Goal: Transaction & Acquisition: Purchase product/service

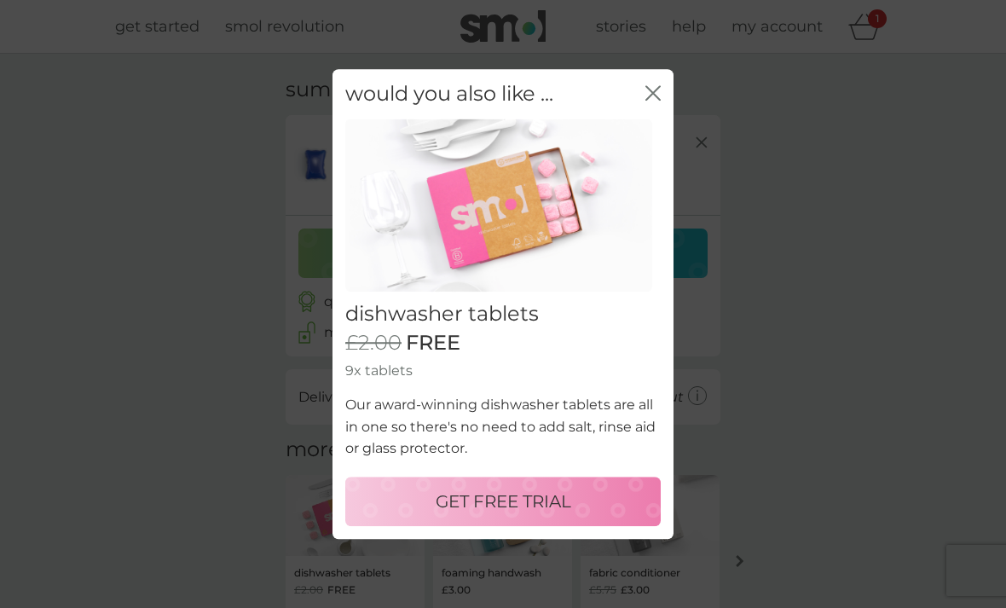
click at [657, 91] on icon "close" at bounding box center [656, 93] width 7 height 14
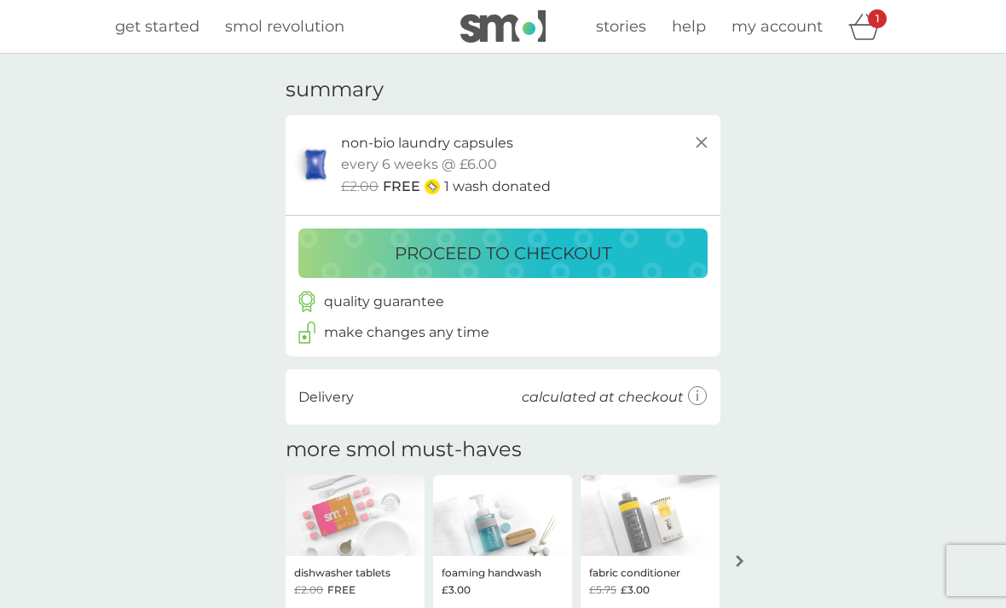
click at [512, 250] on p "proceed to checkout" at bounding box center [503, 253] width 217 height 27
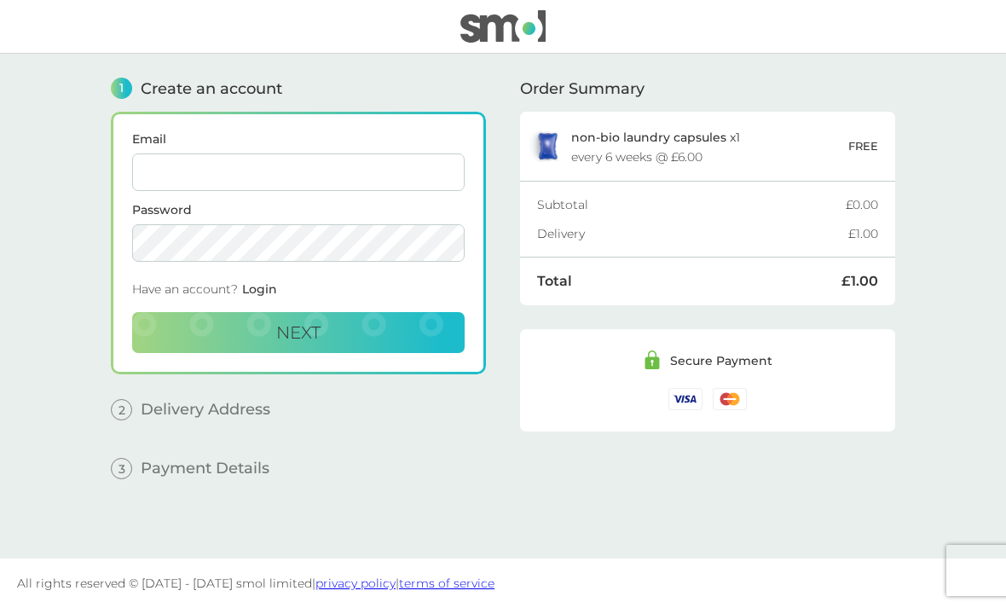
click at [184, 179] on input "Email" at bounding box center [298, 172] width 333 height 38
type input "alison.jewers@virginmedia.com"
click at [298, 348] on button "Next" at bounding box center [298, 332] width 333 height 41
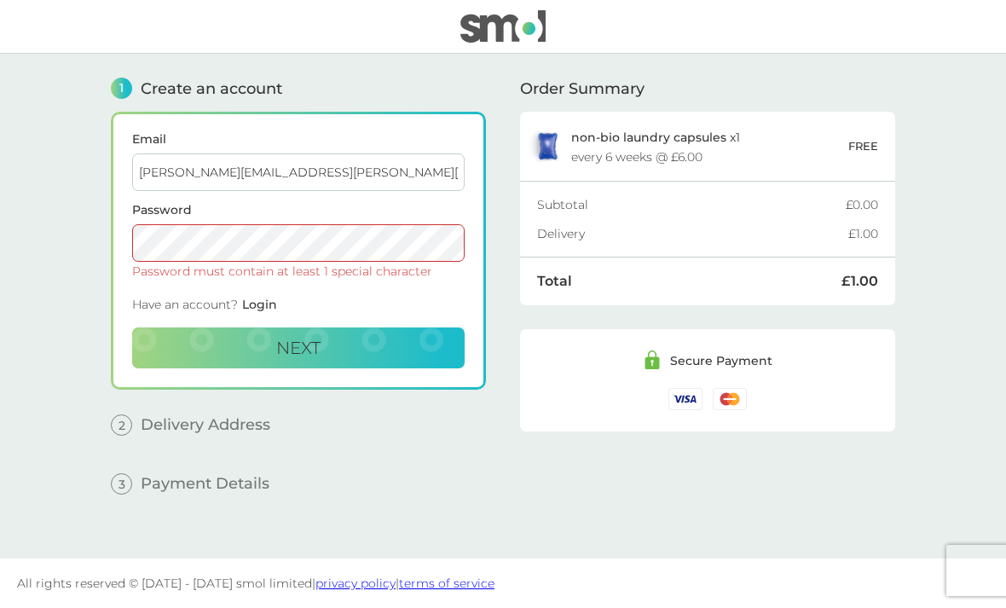
click at [263, 308] on span "Login" at bounding box center [259, 304] width 35 height 15
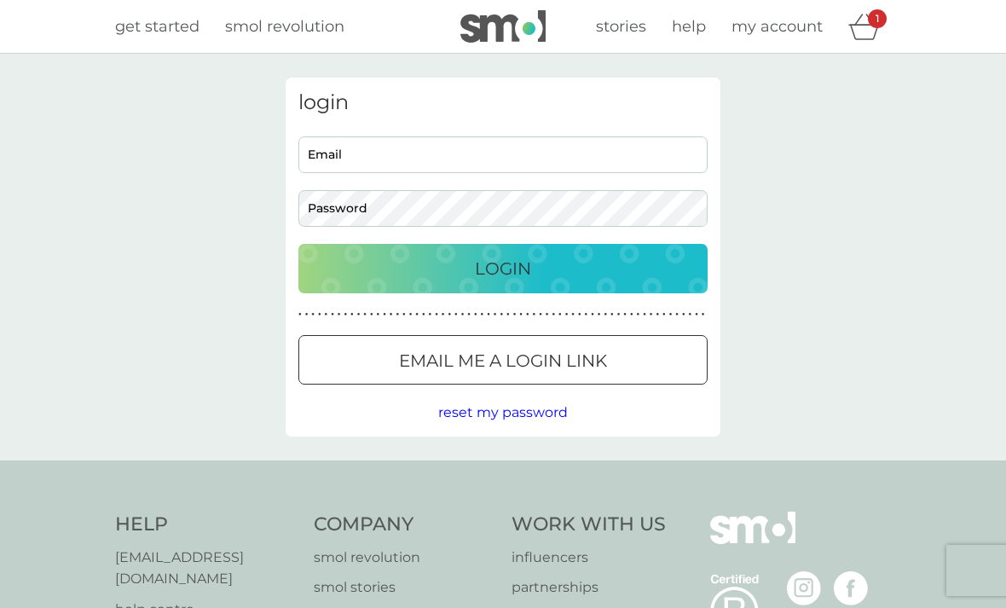
click at [390, 149] on input "Email" at bounding box center [502, 154] width 409 height 37
type input "alison.jewers@virginmedia.com"
click at [512, 272] on p "Login" at bounding box center [503, 268] width 56 height 27
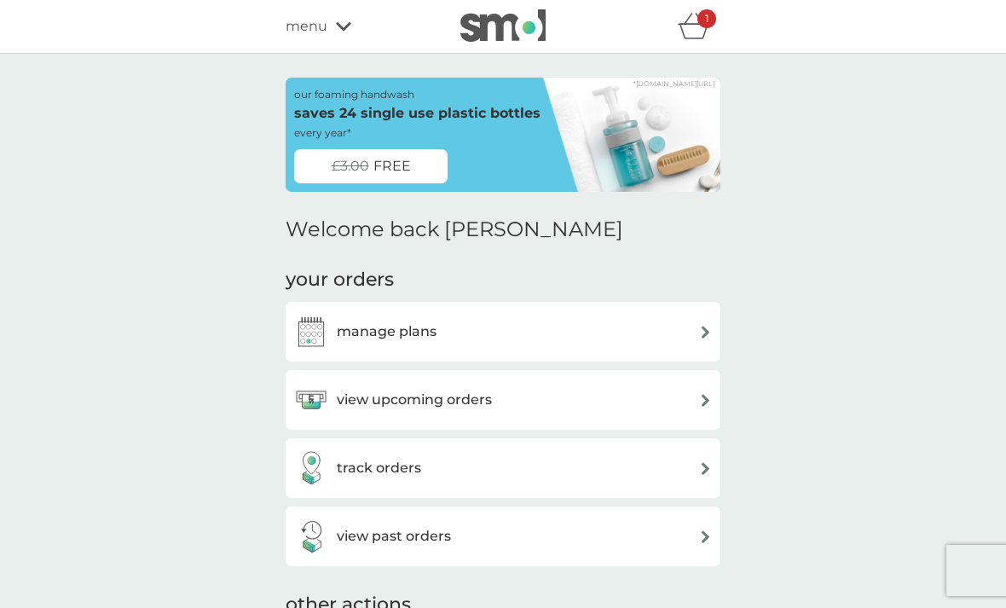
click at [698, 26] on div "1" at bounding box center [707, 18] width 19 height 19
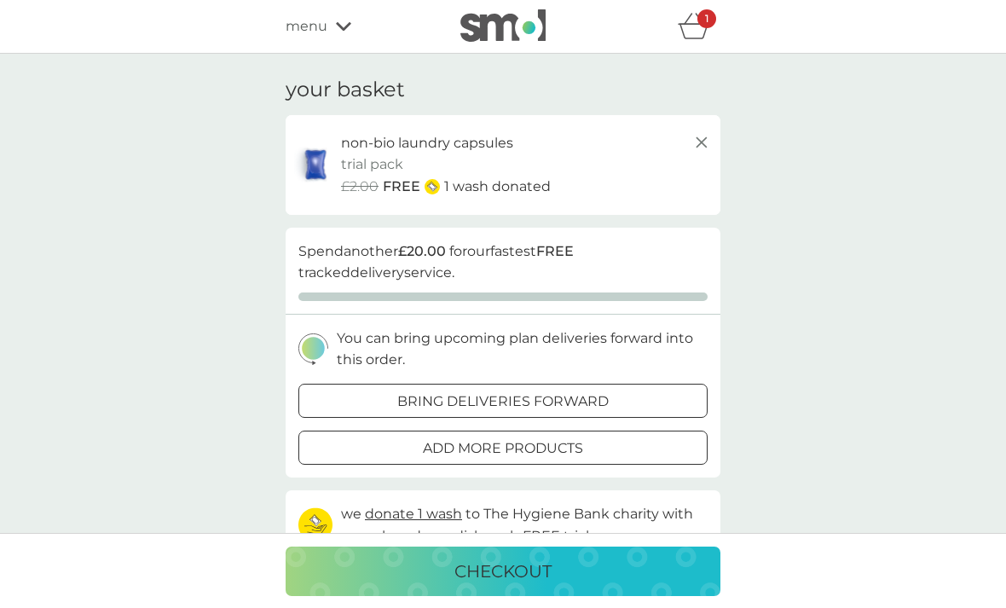
click at [751, 430] on div "your basket non-bio laundry capsules trial pack every 6 weeks @ £6.00 £2.00 FRE…" at bounding box center [503, 478] width 1006 height 848
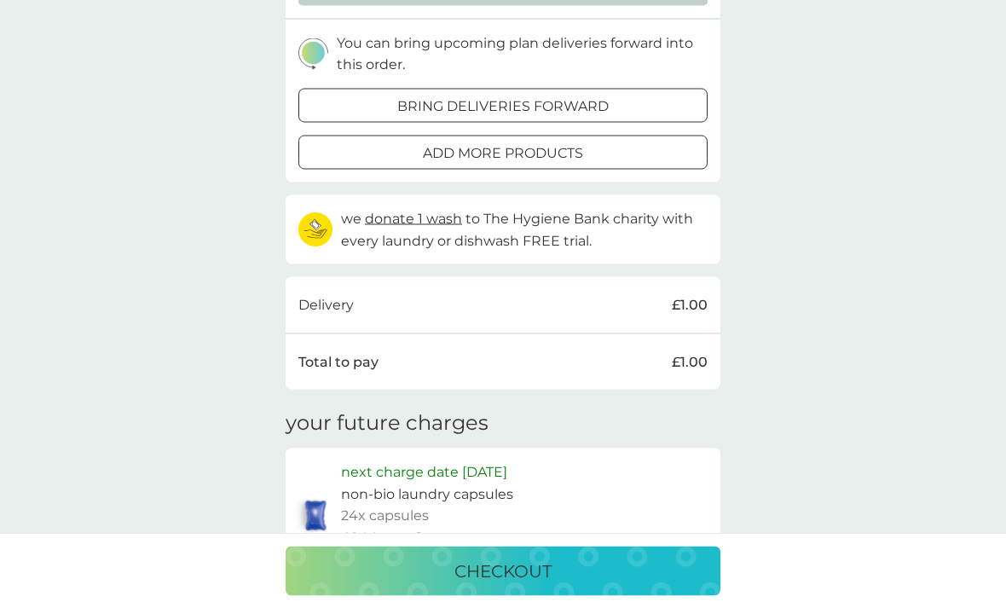
scroll to position [329, 0]
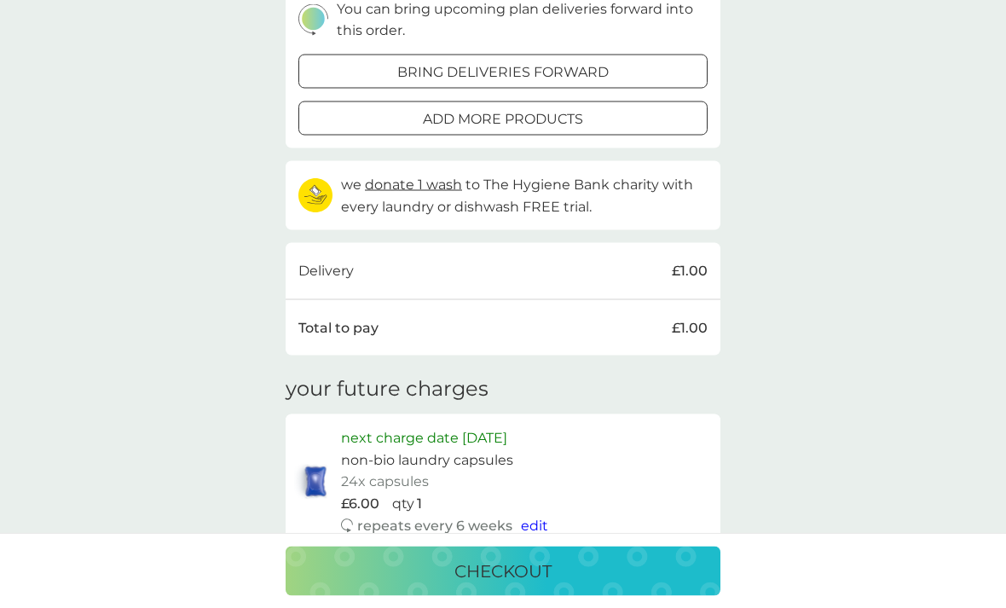
click at [503, 585] on p "checkout" at bounding box center [503, 571] width 97 height 27
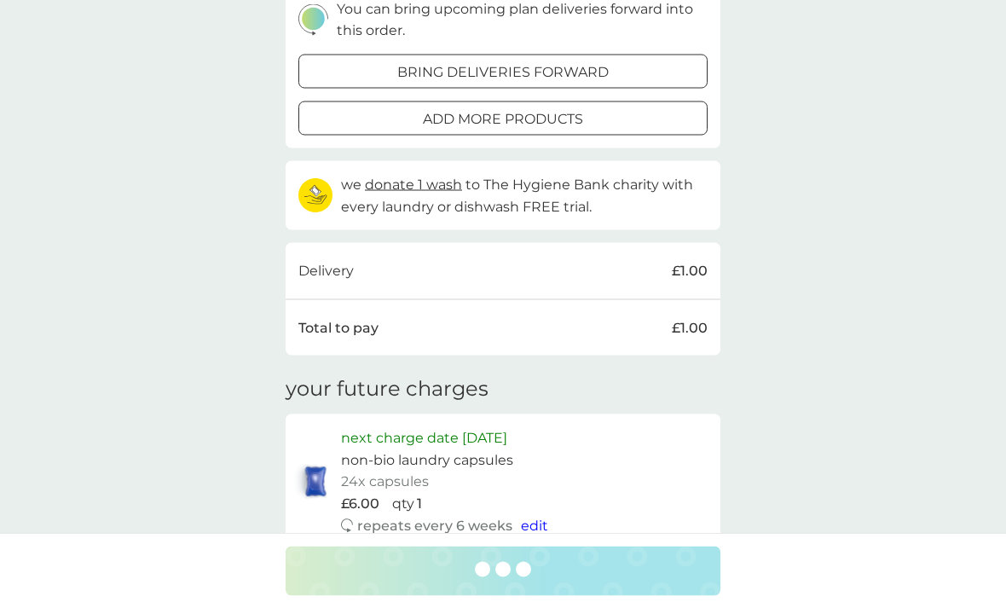
scroll to position [330, 0]
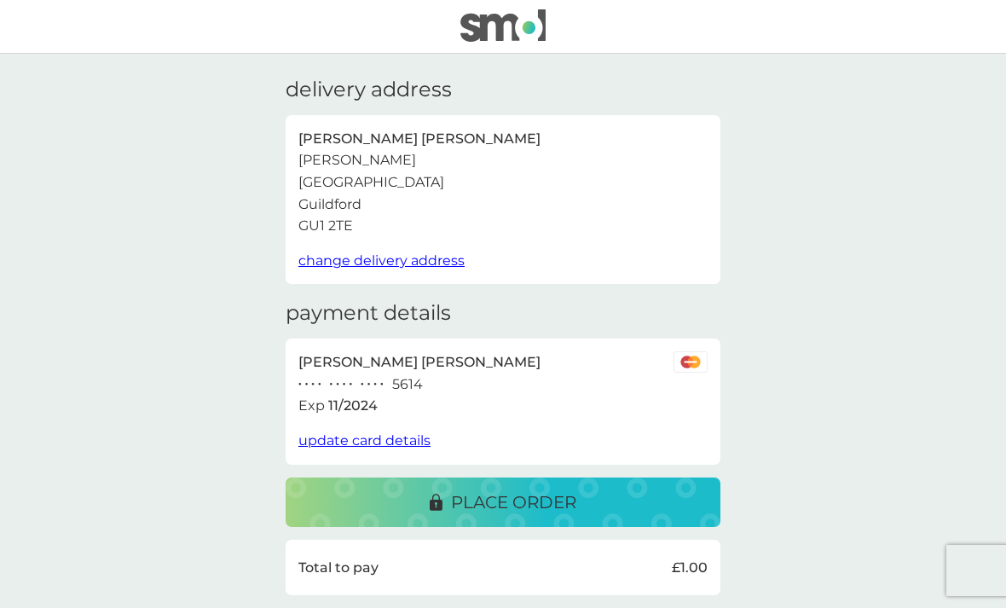
click at [366, 433] on span "update card details" at bounding box center [364, 440] width 132 height 16
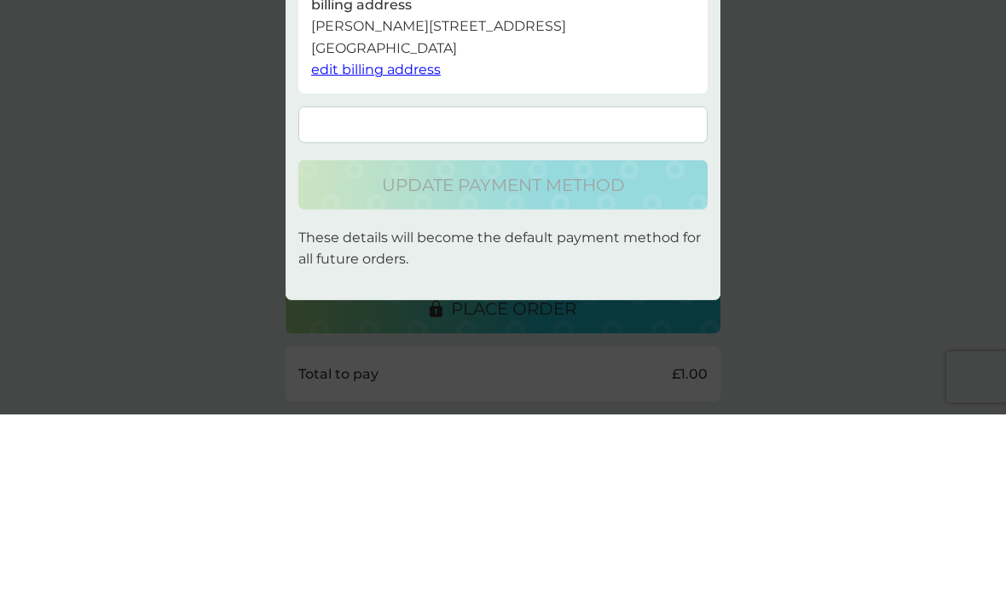
scroll to position [194, 0]
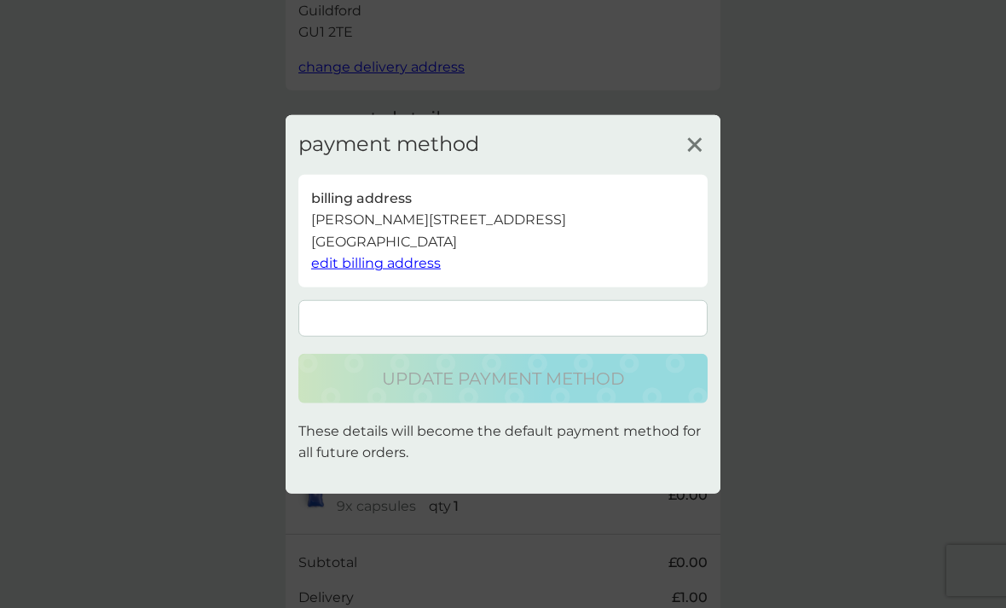
click at [695, 157] on icon at bounding box center [695, 144] width 26 height 26
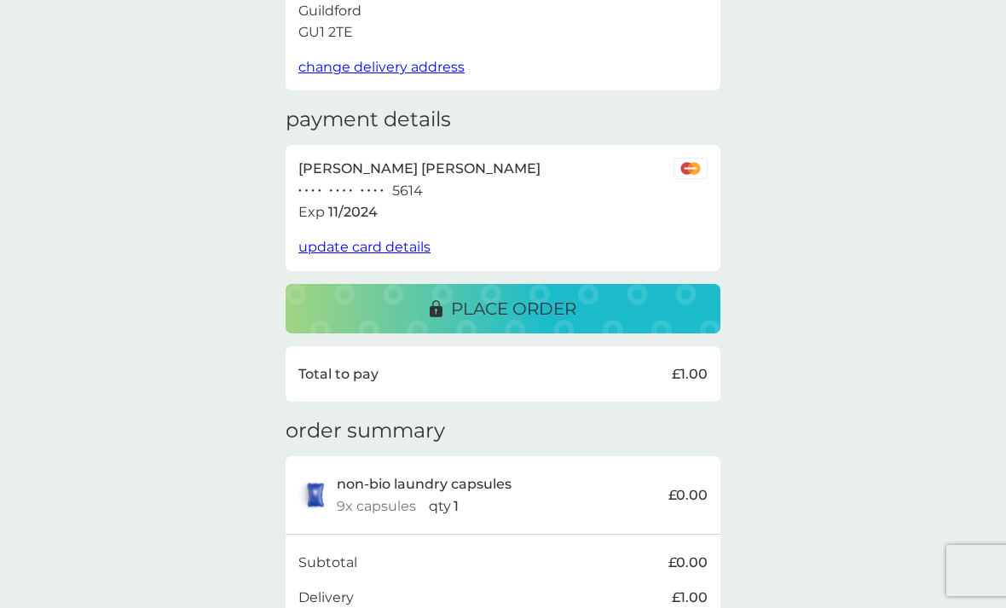
click at [391, 240] on span "update card details" at bounding box center [364, 247] width 132 height 16
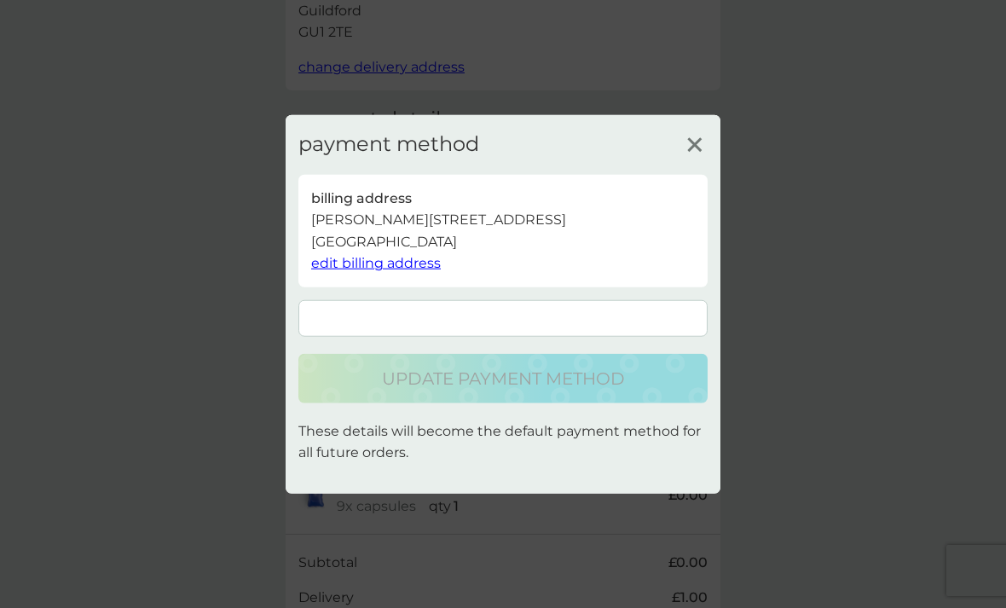
click at [423, 336] on form at bounding box center [502, 318] width 409 height 37
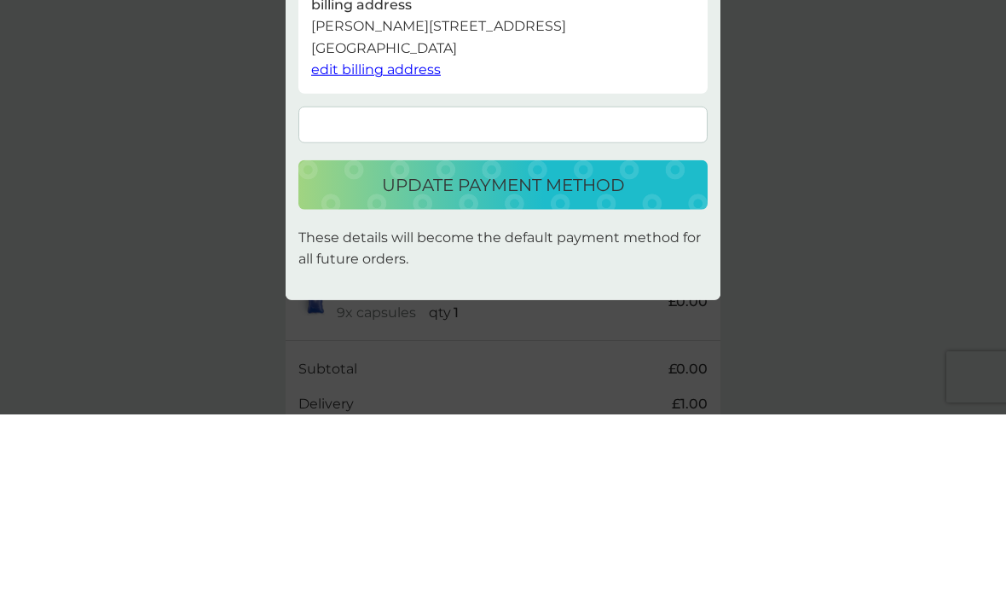
click at [554, 365] on p "update payment method" at bounding box center [503, 378] width 243 height 27
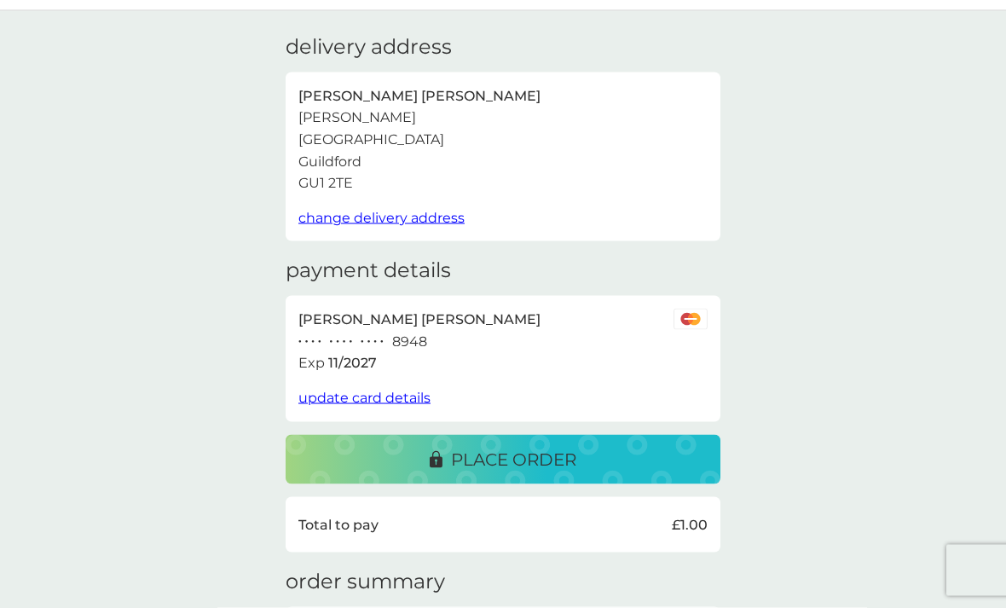
scroll to position [43, 0]
click at [555, 453] on p "place order" at bounding box center [513, 458] width 125 height 27
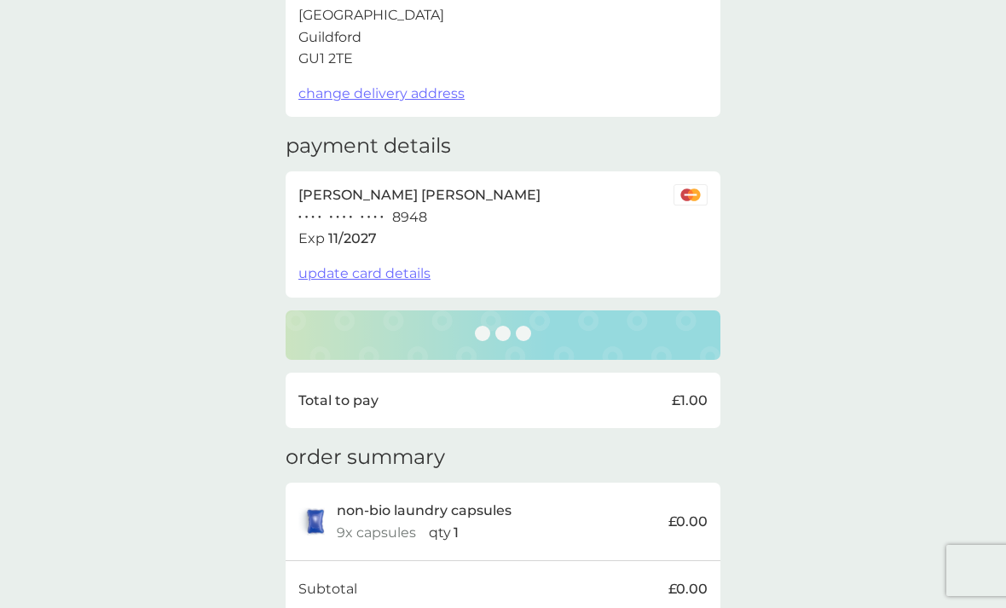
scroll to position [0, 0]
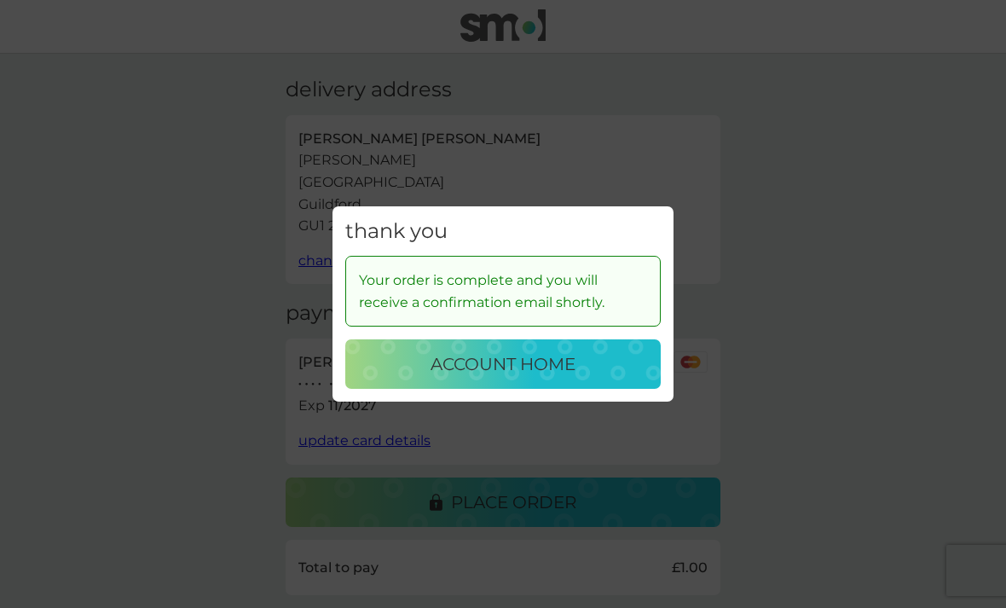
click at [543, 357] on p "account home" at bounding box center [503, 363] width 145 height 27
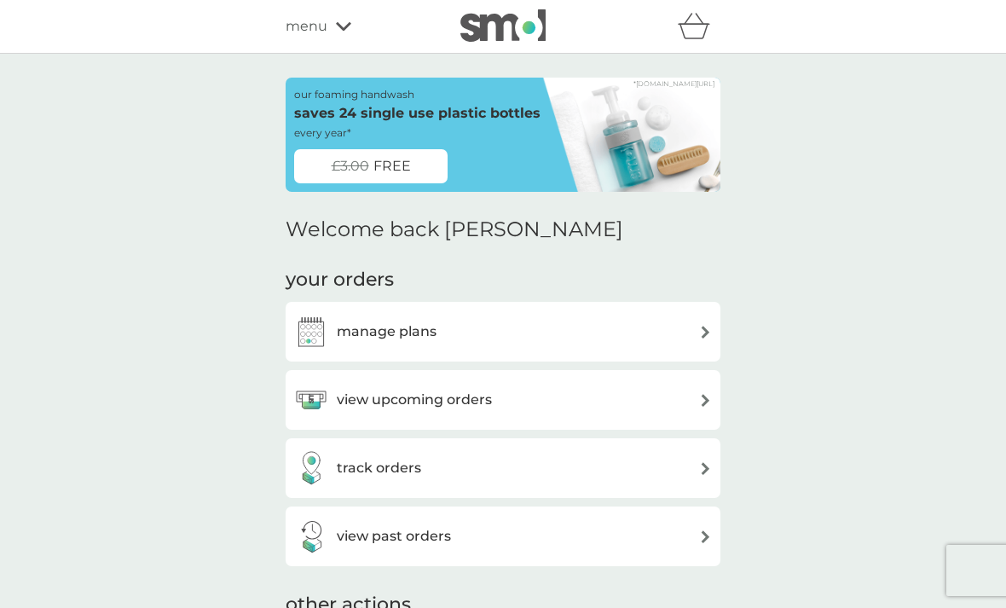
click at [701, 394] on img at bounding box center [705, 400] width 13 height 13
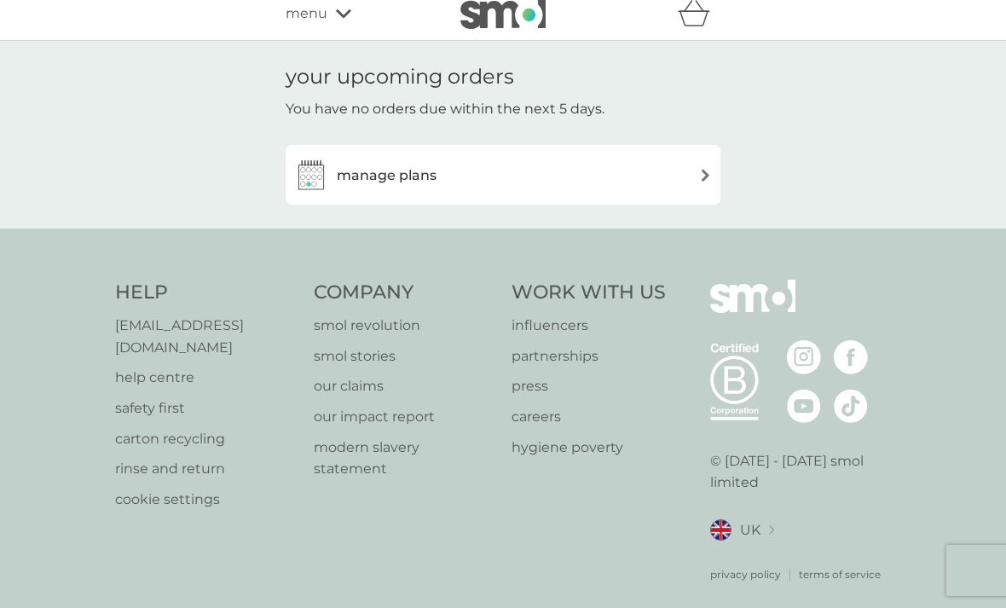
scroll to position [55, 0]
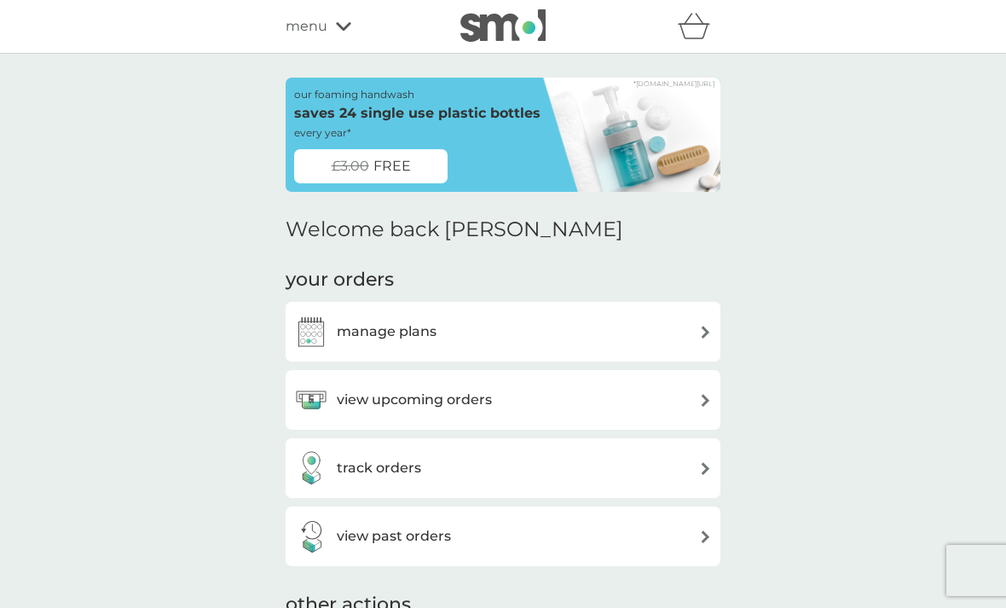
click at [349, 22] on icon at bounding box center [343, 26] width 15 height 10
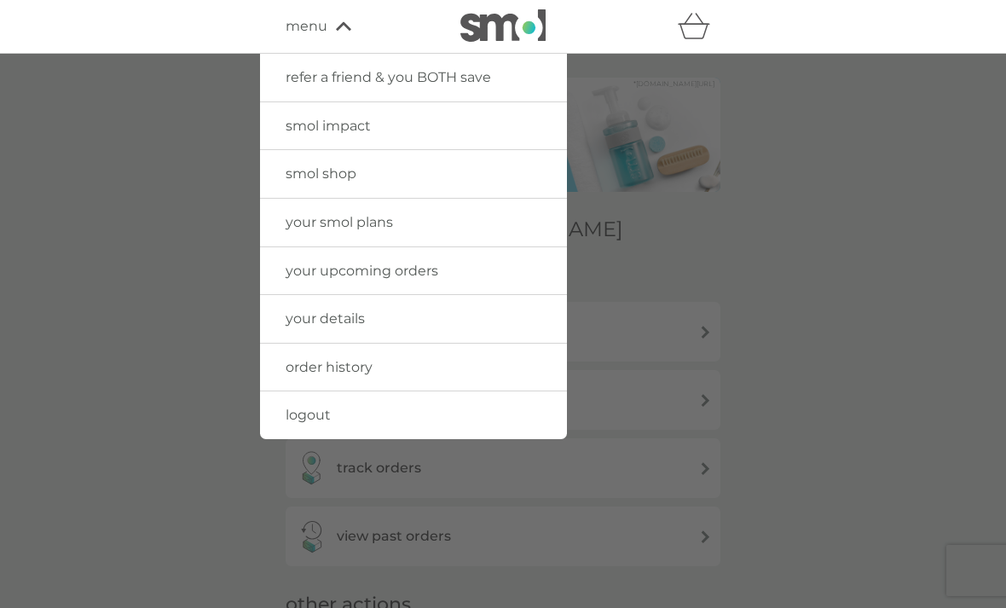
click at [341, 413] on link "logout" at bounding box center [413, 415] width 307 height 48
